Goal: Information Seeking & Learning: Check status

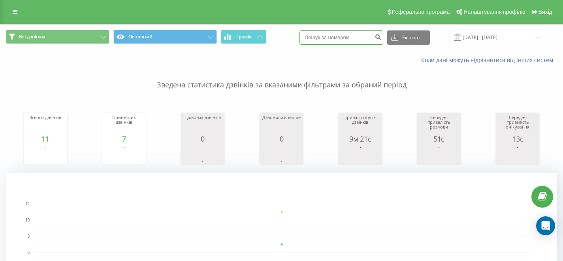
click at [334, 36] on input at bounding box center [342, 37] width 84 height 14
paste input "0508893859"
type input "0508893859"
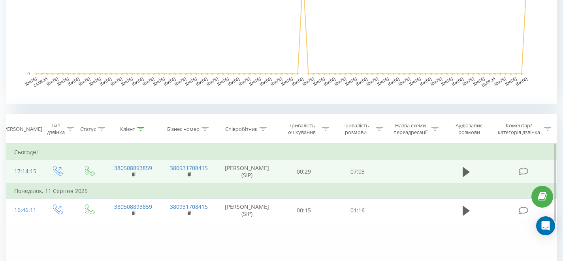
scroll to position [230, 0]
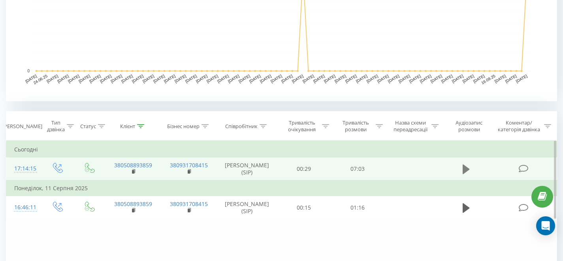
click at [463, 170] on icon at bounding box center [466, 168] width 7 height 9
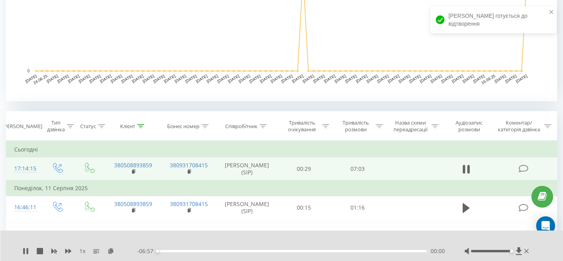
drag, startPoint x: 491, startPoint y: 251, endPoint x: 515, endPoint y: 251, distance: 23.3
click at [515, 251] on div at bounding box center [498, 251] width 66 height 8
click at [165, 252] on div "00:02" at bounding box center [292, 251] width 270 height 2
drag, startPoint x: 510, startPoint y: 251, endPoint x: 493, endPoint y: 253, distance: 17.0
click at [493, 253] on div at bounding box center [498, 251] width 66 height 8
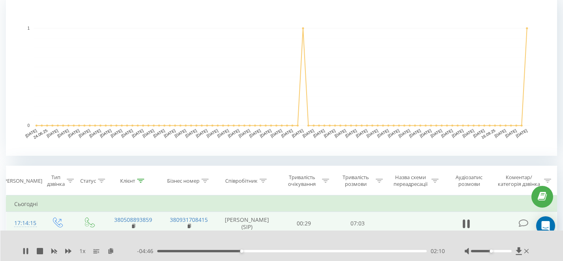
scroll to position [0, 0]
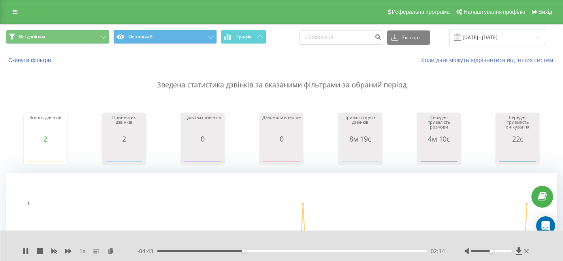
click at [492, 36] on input "22.06.2025 - 22.09.2025" at bounding box center [498, 37] width 96 height 15
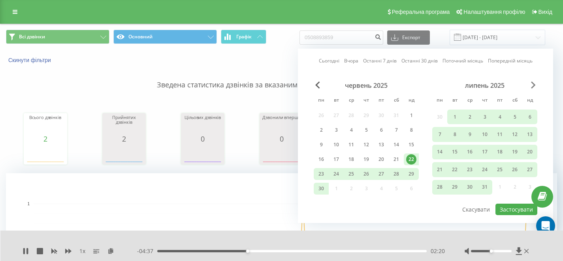
click at [534, 84] on span "Next Month" at bounding box center [533, 84] width 5 height 7
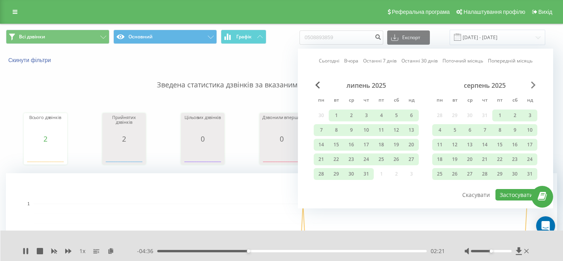
click at [534, 85] on span "Next Month" at bounding box center [533, 84] width 5 height 7
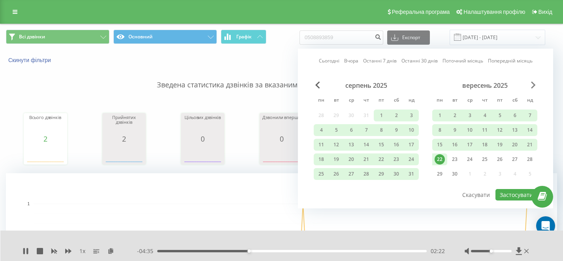
click at [534, 85] on span "Next Month" at bounding box center [533, 84] width 5 height 7
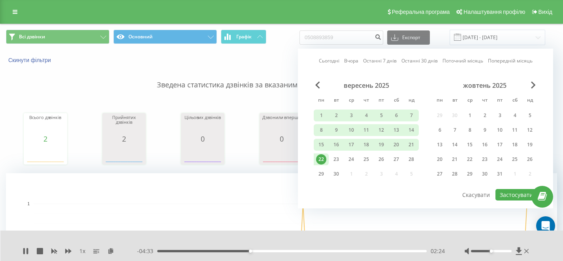
click at [322, 160] on div "22" at bounding box center [321, 159] width 10 height 10
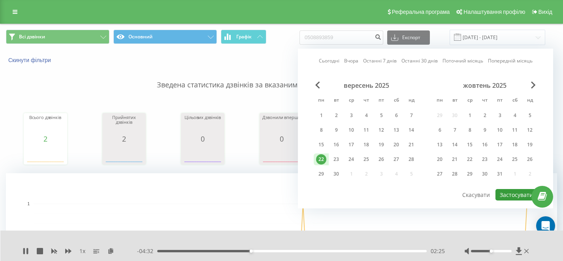
click at [511, 197] on button "Застосувати" at bounding box center [517, 194] width 42 height 11
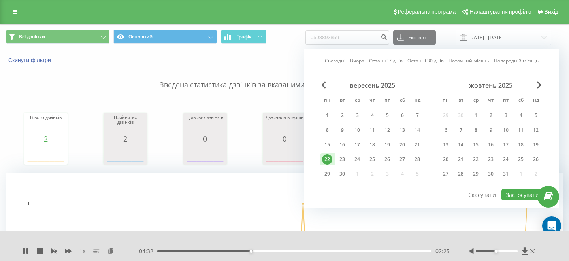
type input "[DATE] - [DATE]"
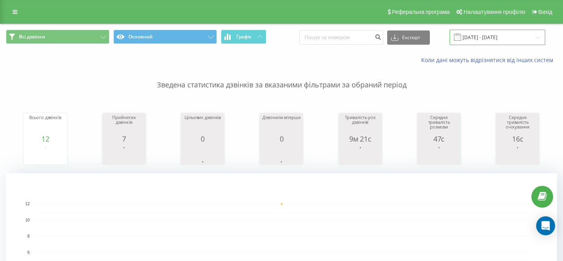
click at [492, 40] on input "19.09.2025 - 19.09.2025" at bounding box center [498, 37] width 96 height 15
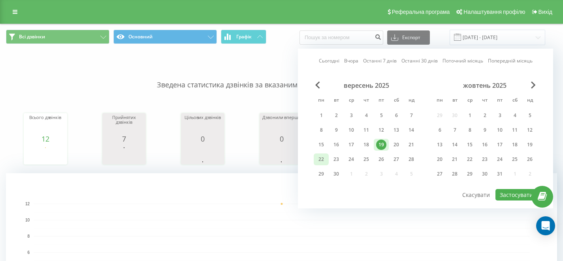
click at [319, 158] on div "22" at bounding box center [321, 159] width 10 height 10
click at [511, 198] on button "Застосувати" at bounding box center [517, 194] width 42 height 11
type input "[DATE] - [DATE]"
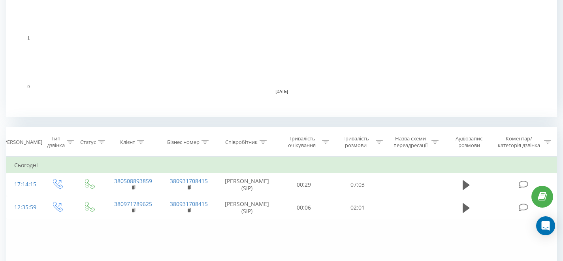
scroll to position [219, 0]
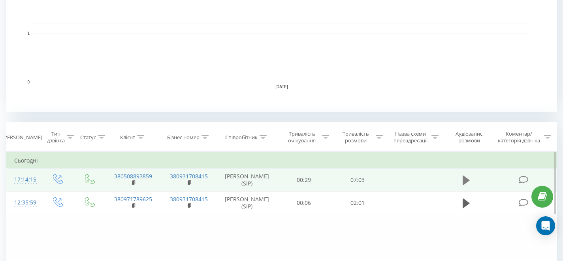
click at [465, 181] on icon at bounding box center [466, 179] width 7 height 9
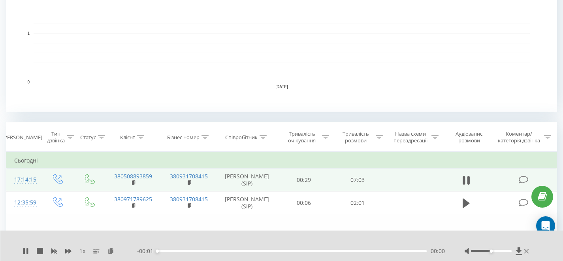
click at [209, 251] on div "00:00" at bounding box center [292, 251] width 270 height 2
click at [211, 250] on div "00:01" at bounding box center [292, 251] width 270 height 2
drag, startPoint x: 498, startPoint y: 252, endPoint x: 502, endPoint y: 251, distance: 4.4
click at [502, 251] on div at bounding box center [498, 251] width 66 height 8
drag, startPoint x: 491, startPoint y: 251, endPoint x: 500, endPoint y: 253, distance: 8.8
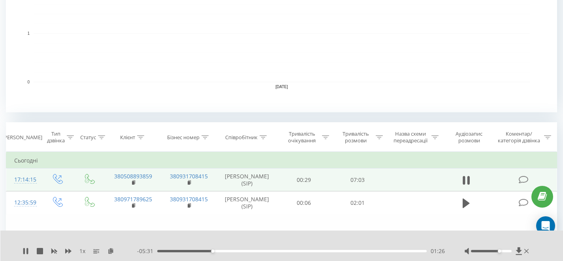
click at [500, 253] on div at bounding box center [498, 251] width 66 height 8
drag, startPoint x: 217, startPoint y: 251, endPoint x: 225, endPoint y: 252, distance: 7.9
click at [225, 252] on div "01:44" at bounding box center [224, 250] width 3 height 3
click at [467, 181] on icon at bounding box center [466, 180] width 7 height 11
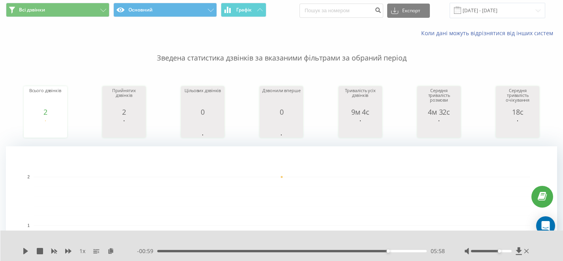
scroll to position [0, 0]
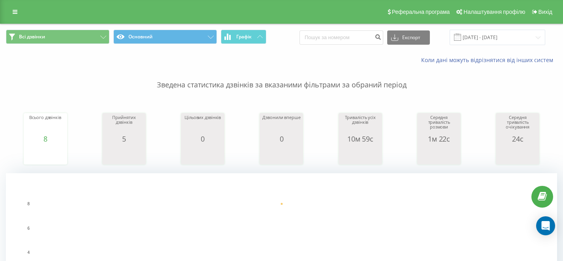
click at [280, 62] on div "Коли дані можуть відрізнятися вiд інших систем" at bounding box center [388, 60] width 352 height 8
